Goal: Information Seeking & Learning: Learn about a topic

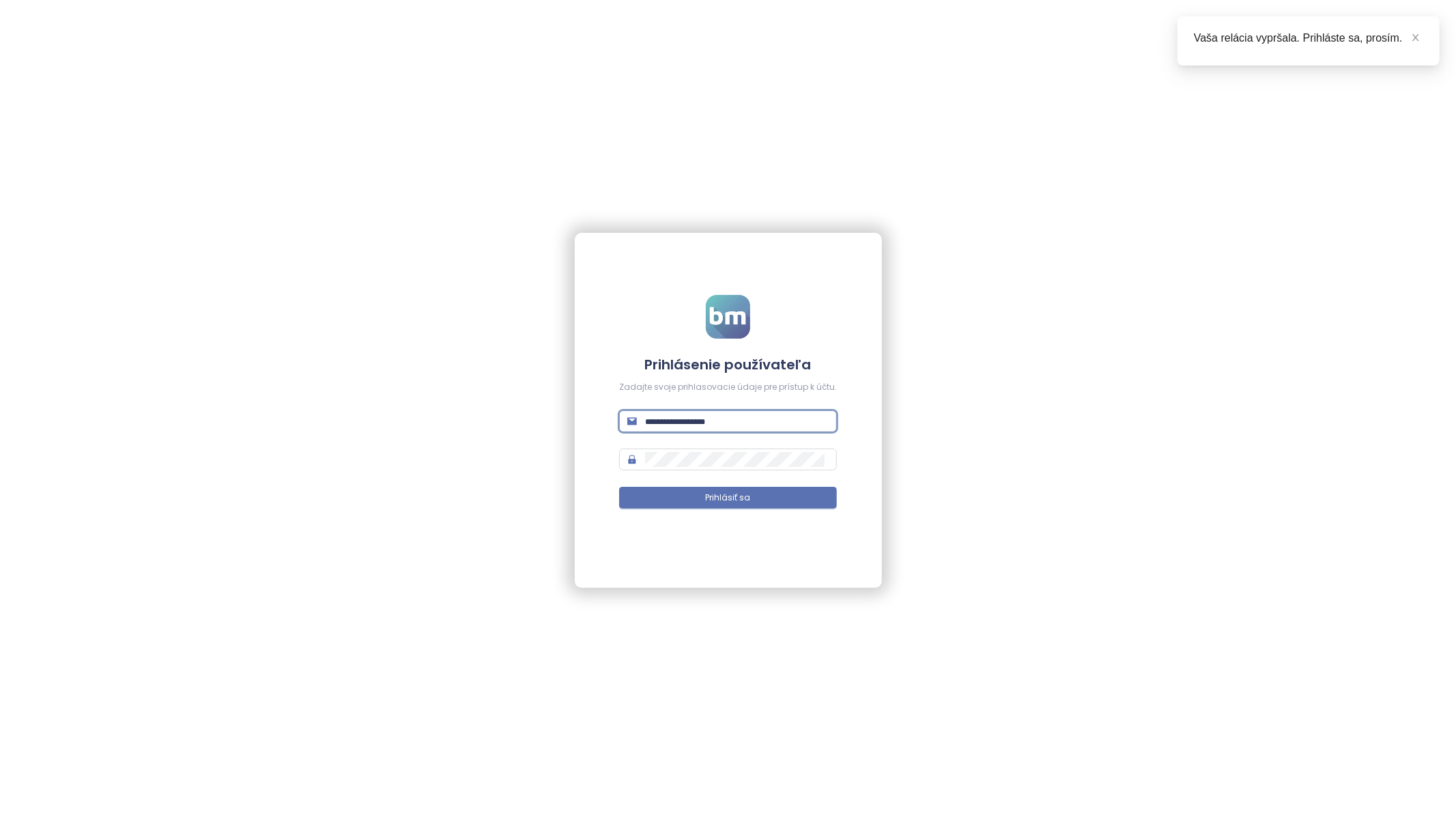
click at [693, 427] on input "text" at bounding box center [737, 421] width 184 height 15
paste input "**********"
type input "**********"
click at [705, 506] on button "Prihlásiť sa" at bounding box center [728, 497] width 218 height 22
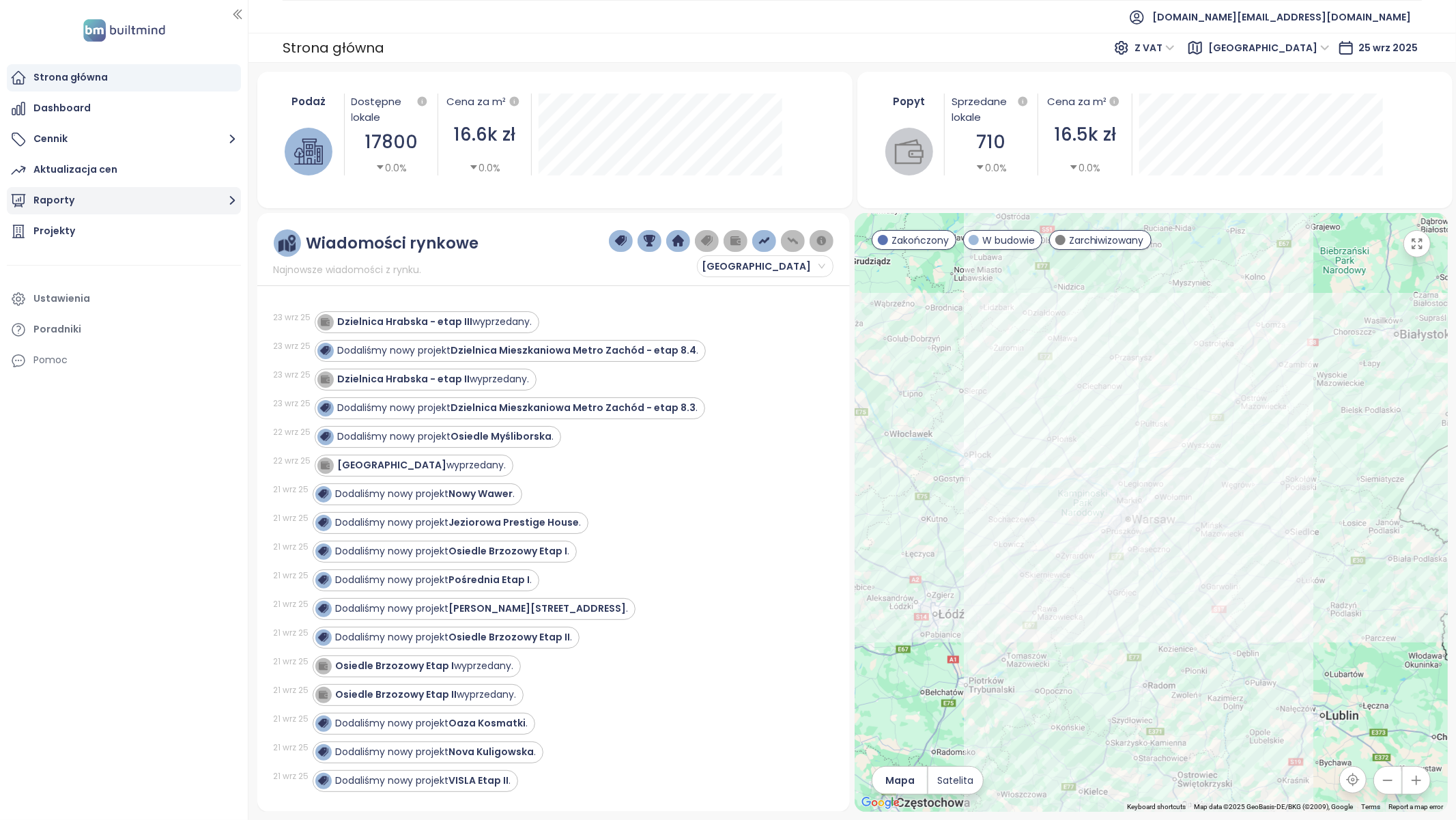
click at [91, 204] on button "Raporty" at bounding box center [123, 201] width 234 height 27
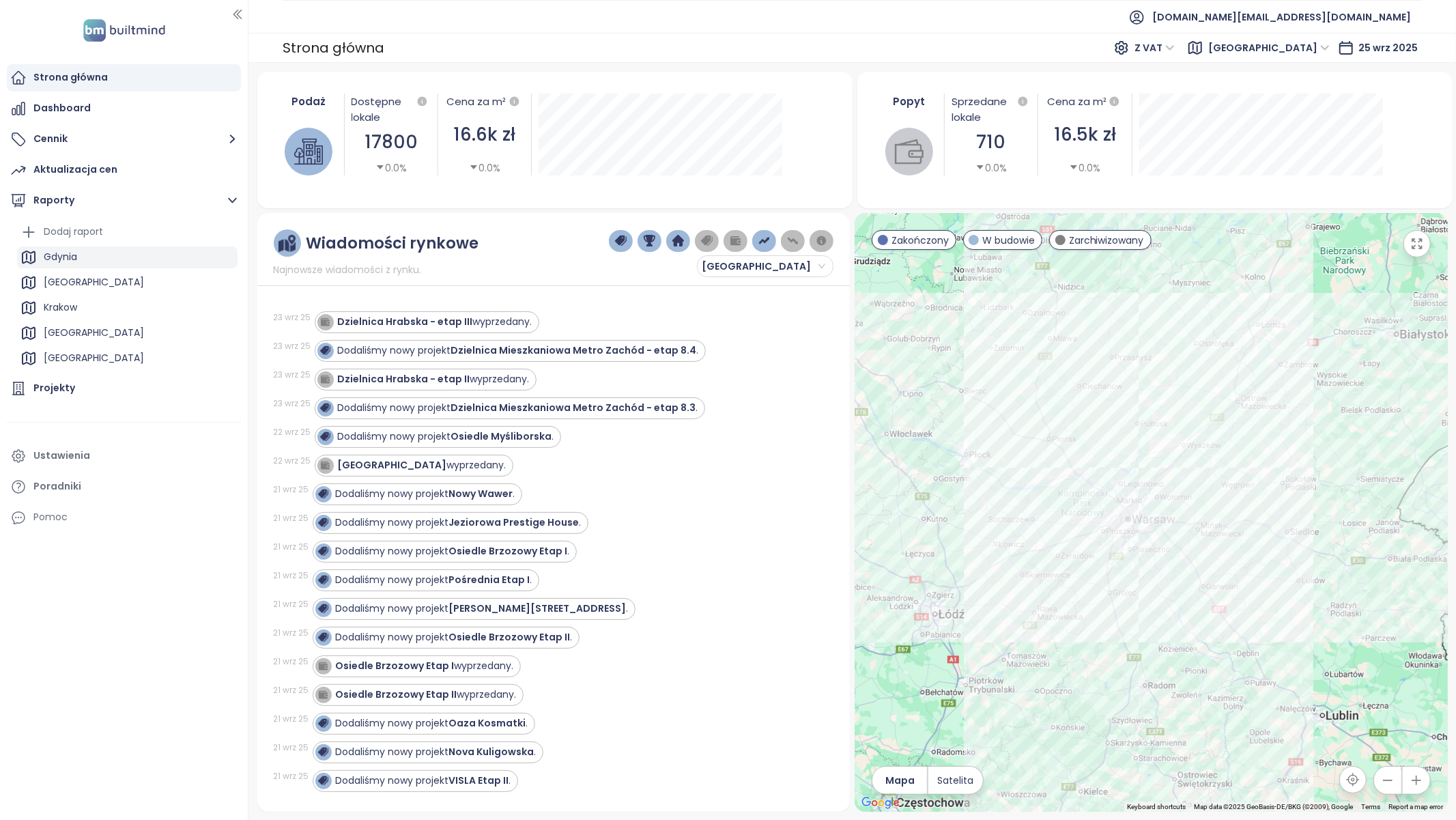
click at [76, 252] on div "Gdynia" at bounding box center [60, 256] width 33 height 17
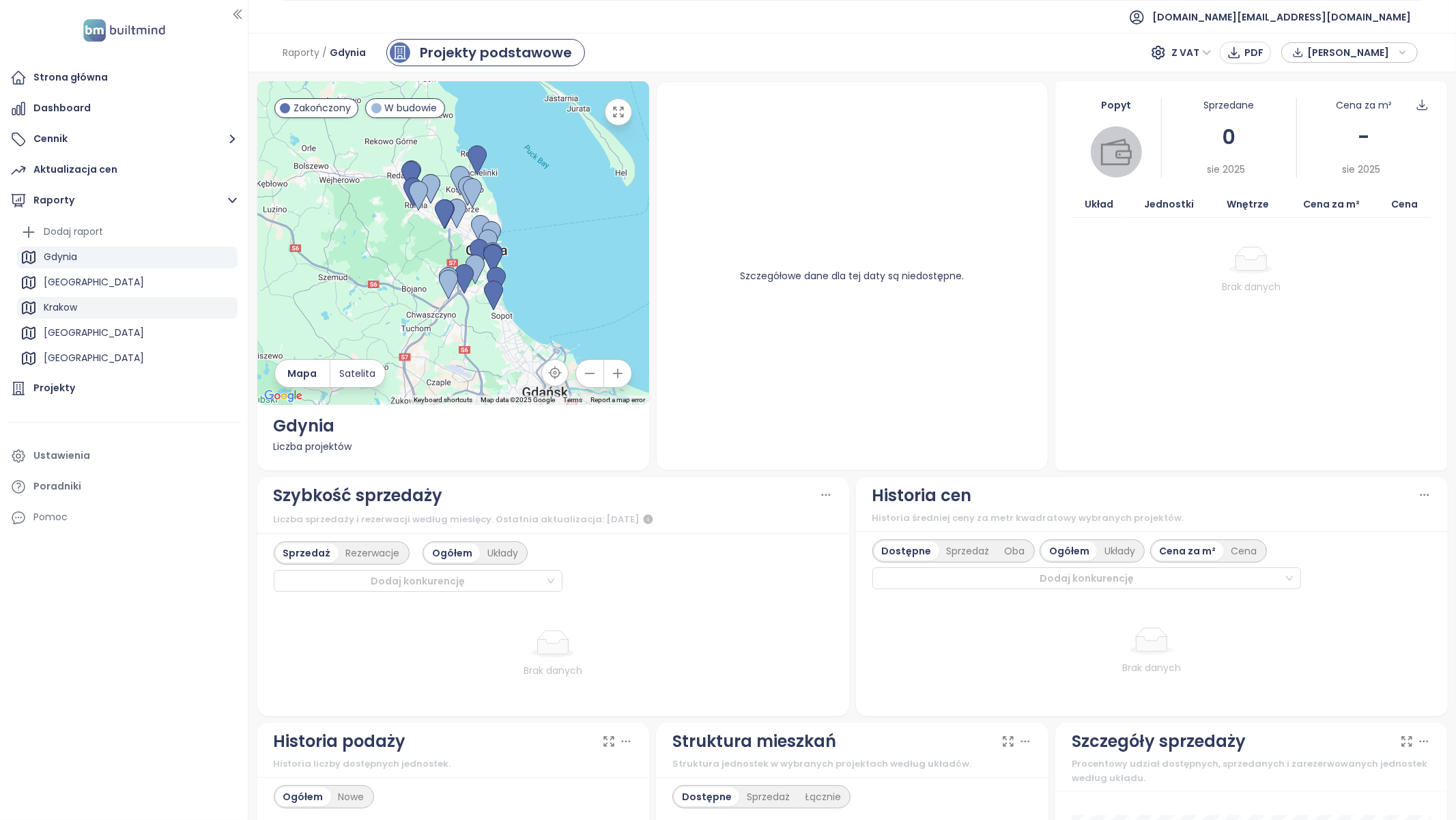
click at [56, 305] on div "Krakow" at bounding box center [60, 307] width 33 height 17
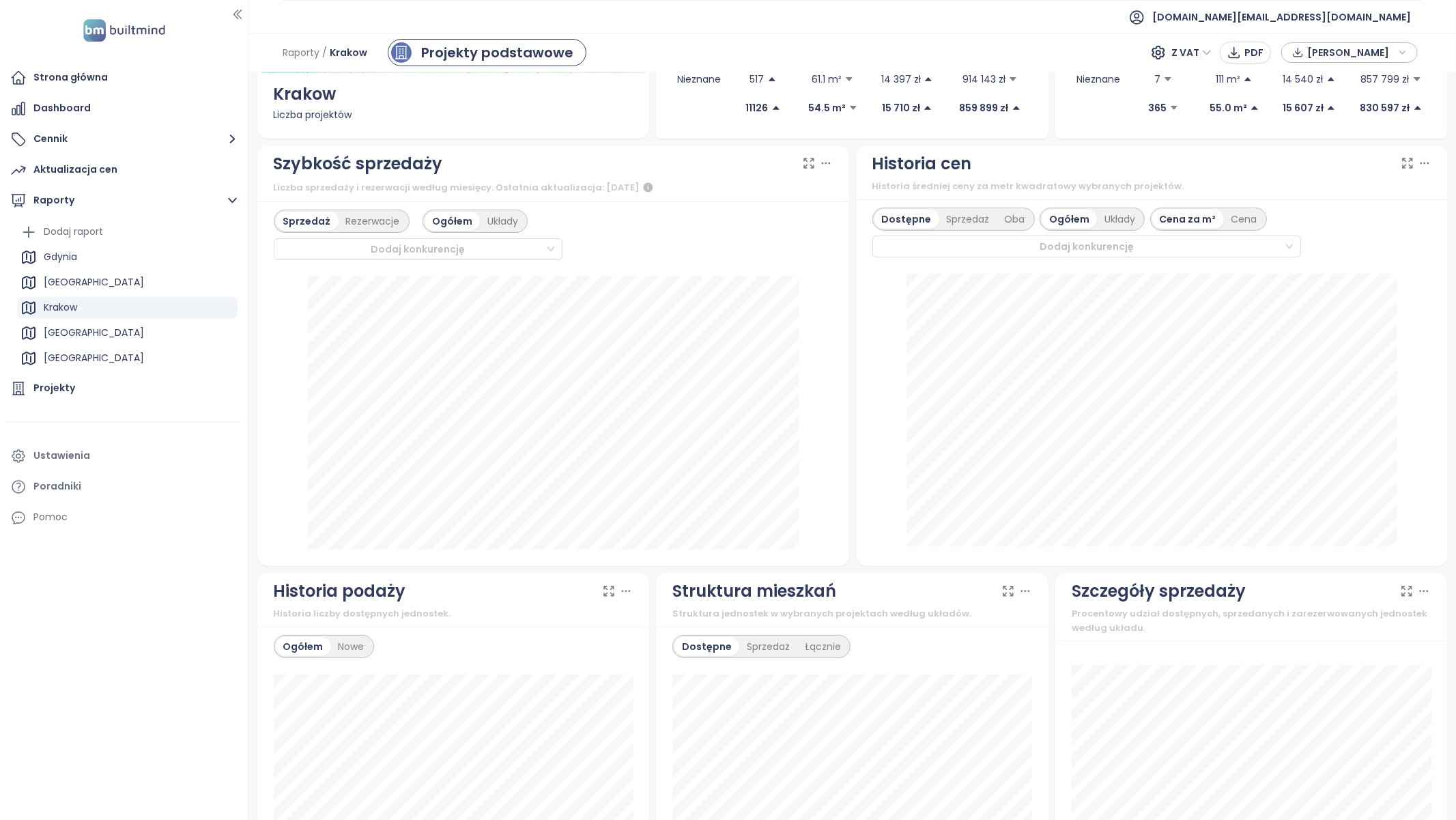
scroll to position [229, 0]
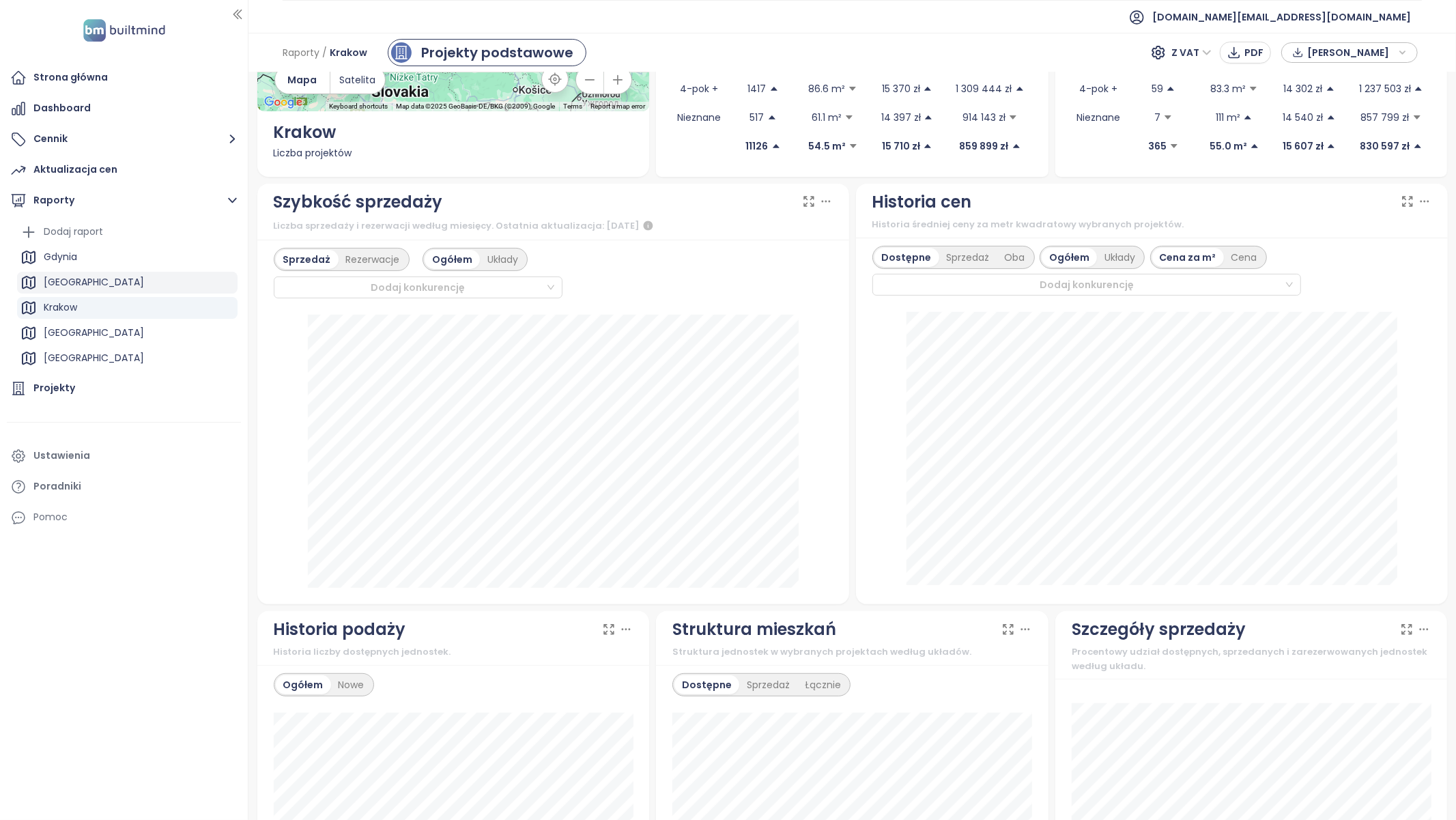
click at [131, 285] on div "[GEOGRAPHIC_DATA]" at bounding box center [127, 282] width 220 height 22
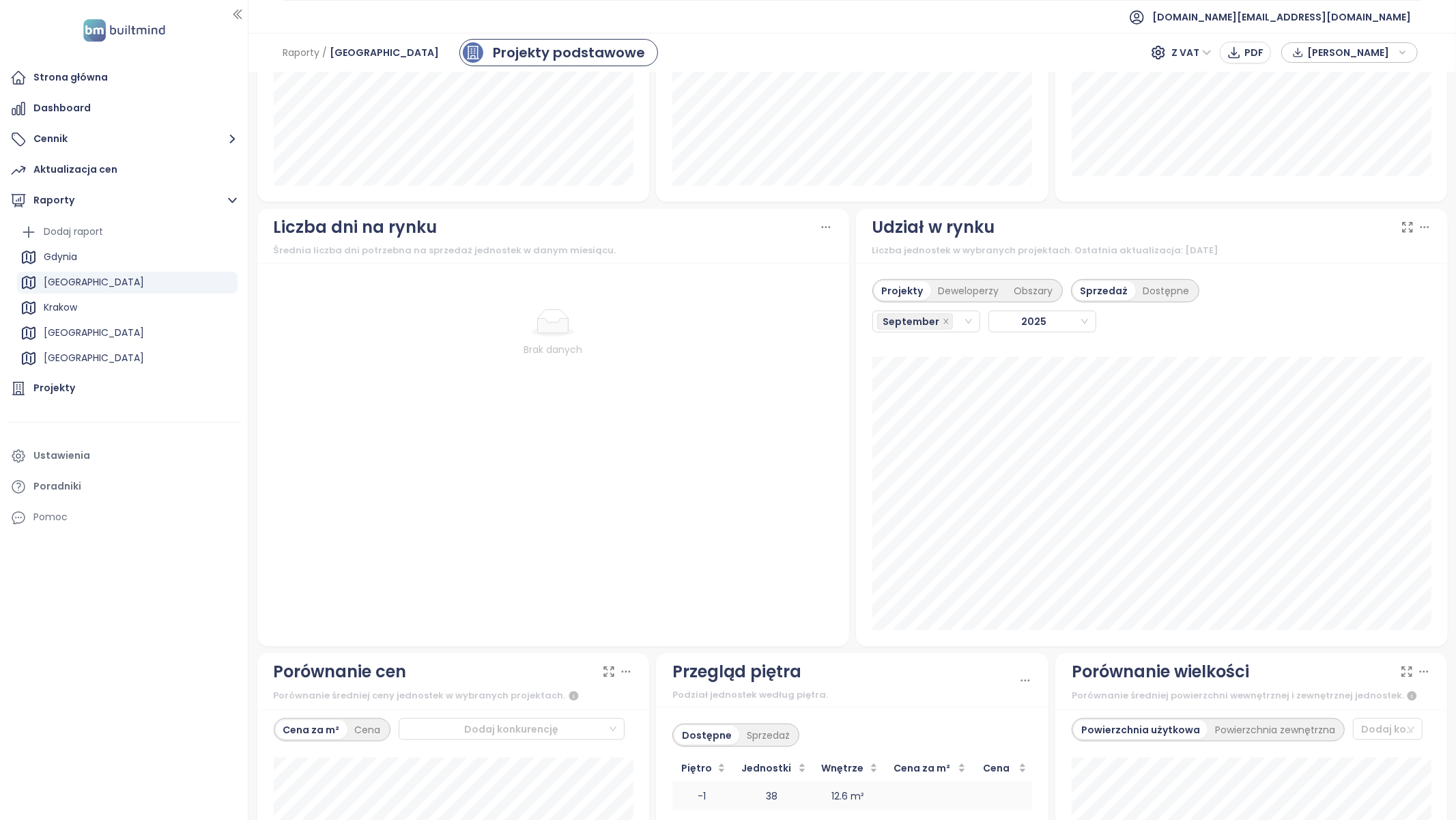
scroll to position [1021, 0]
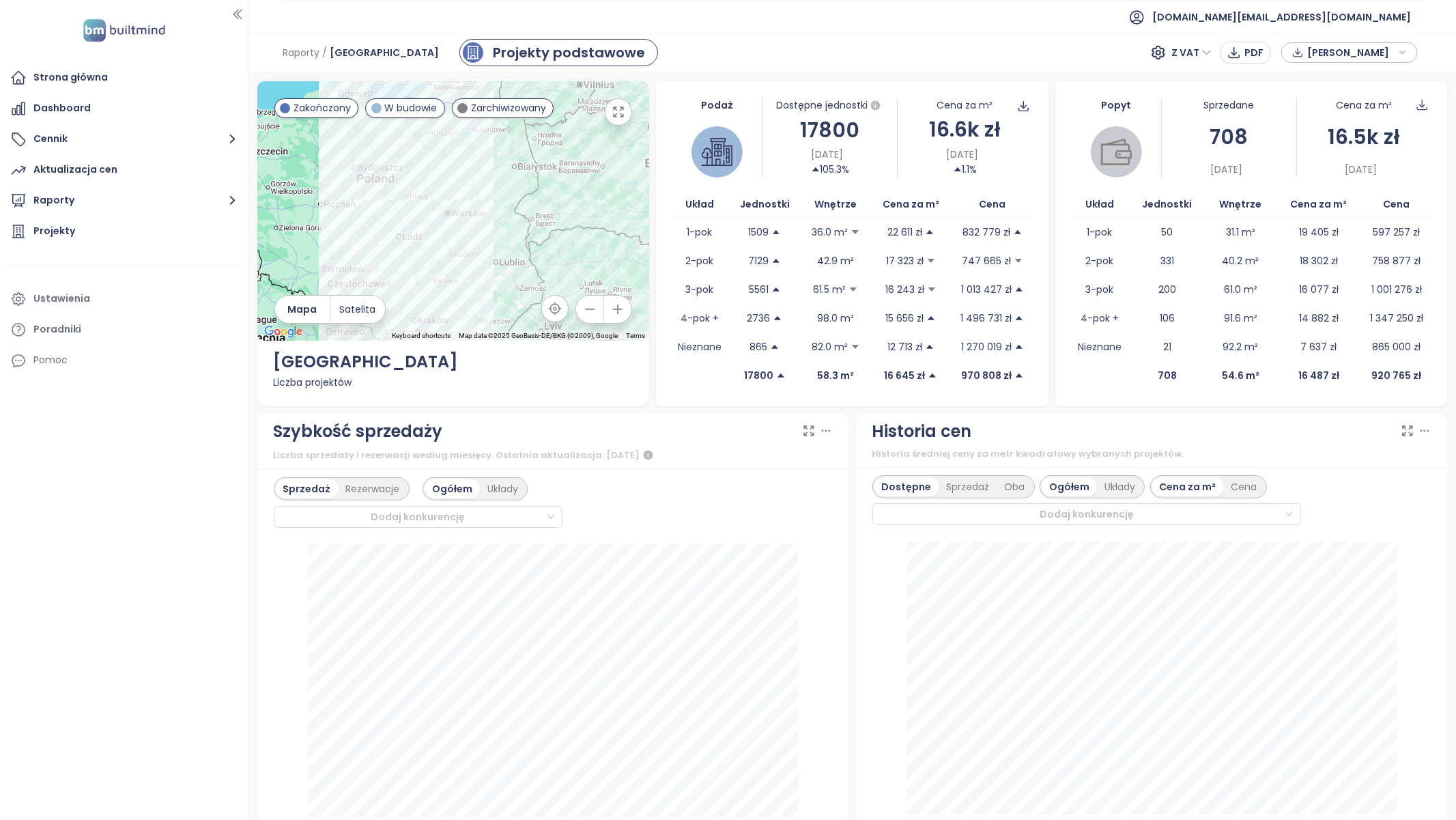
click at [1305, 46] on div "[PERSON_NAME]" at bounding box center [1349, 52] width 122 height 20
click at [981, 41] on div "Raporty / Warszawa Projekty podstawowe Z VAT PDF Dane rynkowe" at bounding box center [852, 52] width 1208 height 40
